Goal: Navigation & Orientation: Find specific page/section

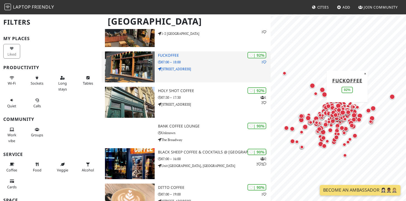
scroll to position [279, 0]
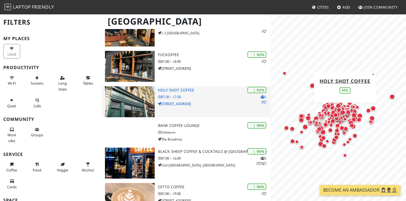
click at [135, 97] on img at bounding box center [130, 101] width 50 height 31
click at [172, 104] on p "[STREET_ADDRESS]" at bounding box center [214, 103] width 113 height 5
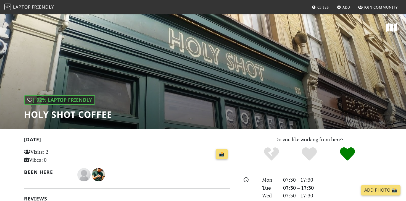
scroll to position [170, 0]
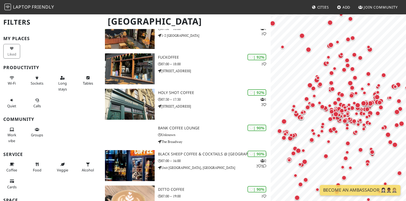
scroll to position [279, 0]
